Goal: Find specific page/section: Find specific page/section

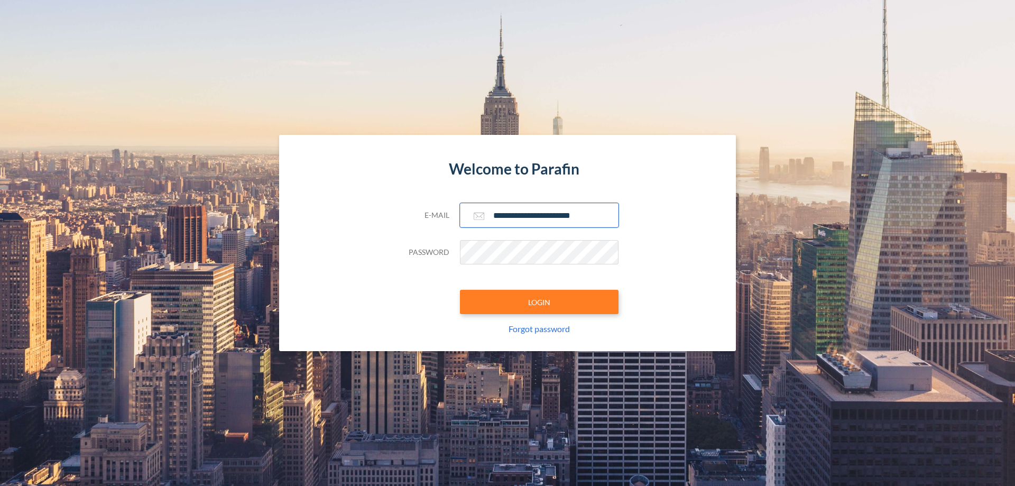
type input "**********"
click at [539, 302] on button "LOGIN" at bounding box center [539, 302] width 159 height 24
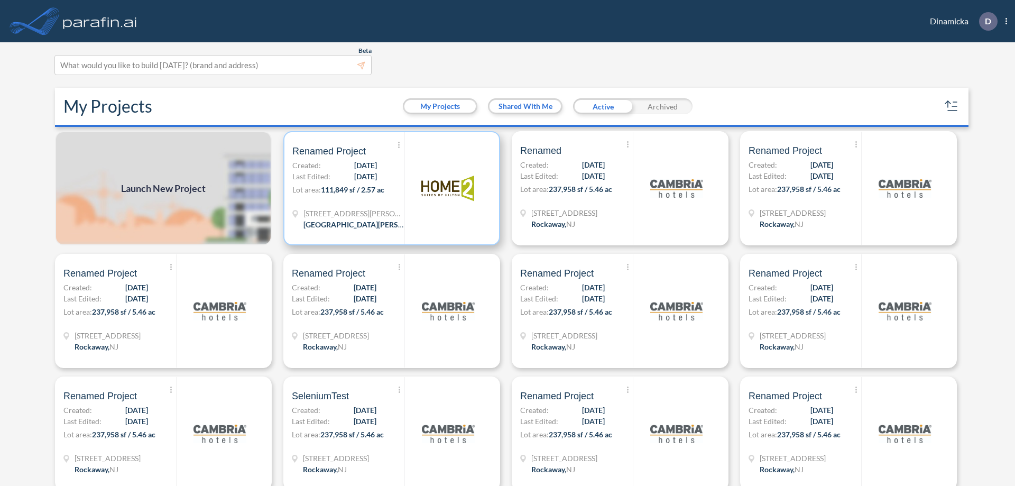
scroll to position [3, 0]
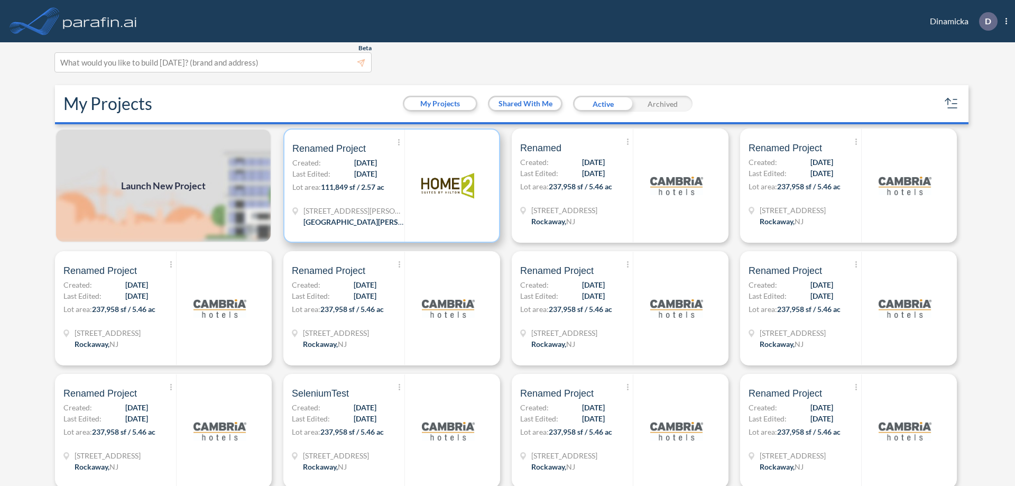
click at [389, 185] on p "Lot area: 111,849 sf / 2.57 ac" at bounding box center [348, 188] width 112 height 15
